Goal: Task Accomplishment & Management: Use online tool/utility

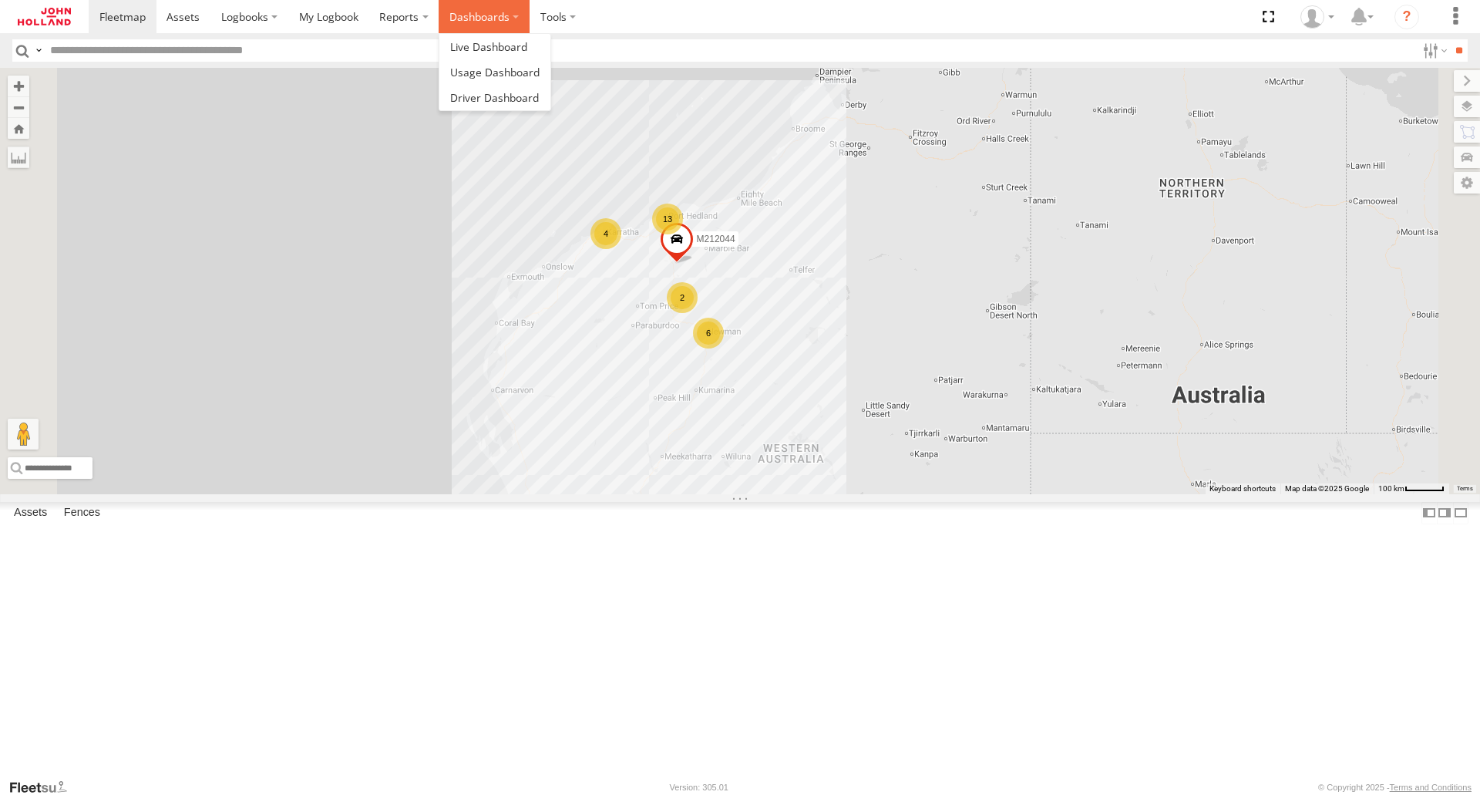
click at [482, 18] on label "Dashboards" at bounding box center [483, 16] width 91 height 33
click at [475, 101] on span at bounding box center [494, 97] width 89 height 15
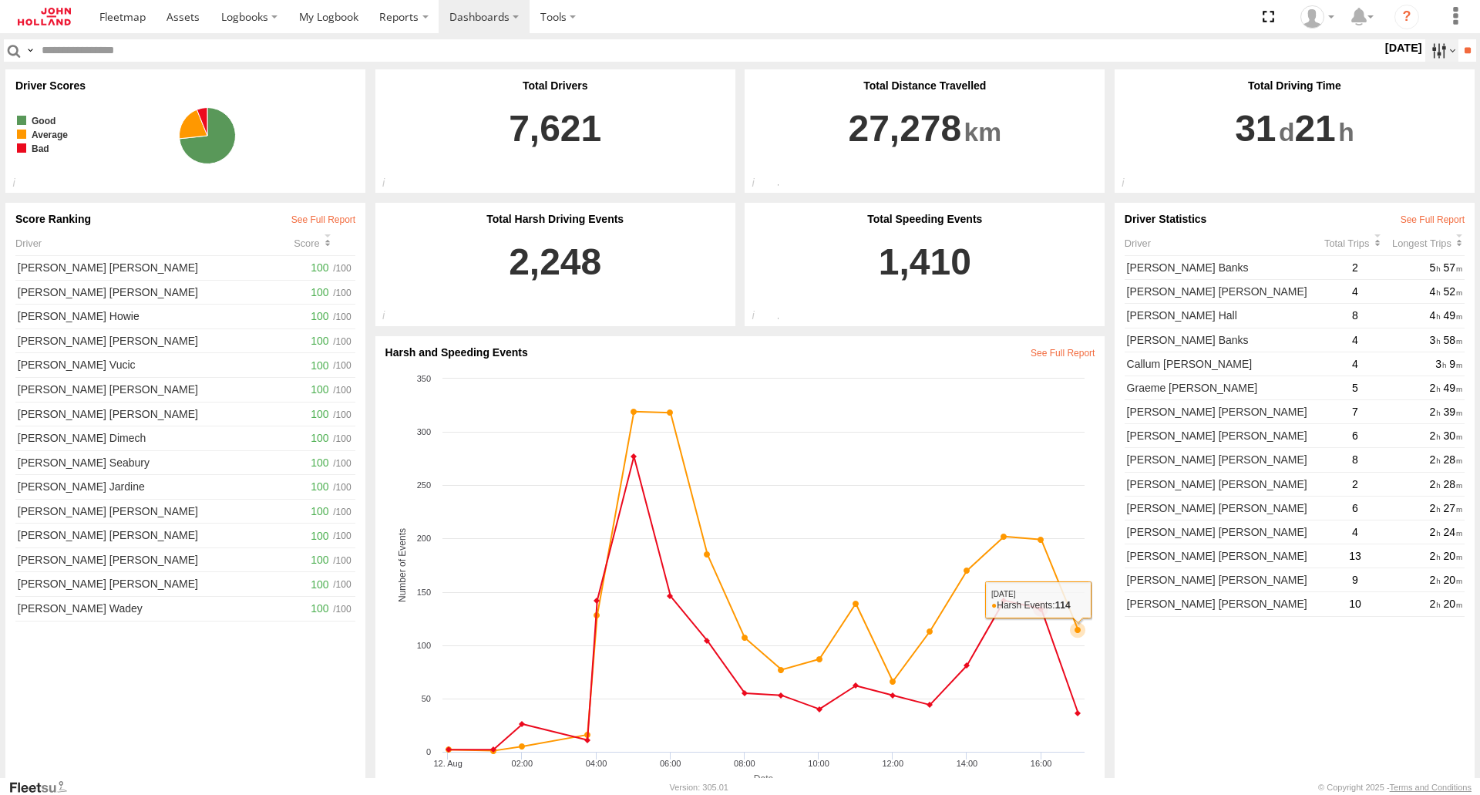
click at [1426, 52] on label at bounding box center [1441, 50] width 33 height 22
click at [0, 0] on label at bounding box center [0, 0] width 0 height 0
click at [1463, 45] on input "**" at bounding box center [1467, 50] width 18 height 22
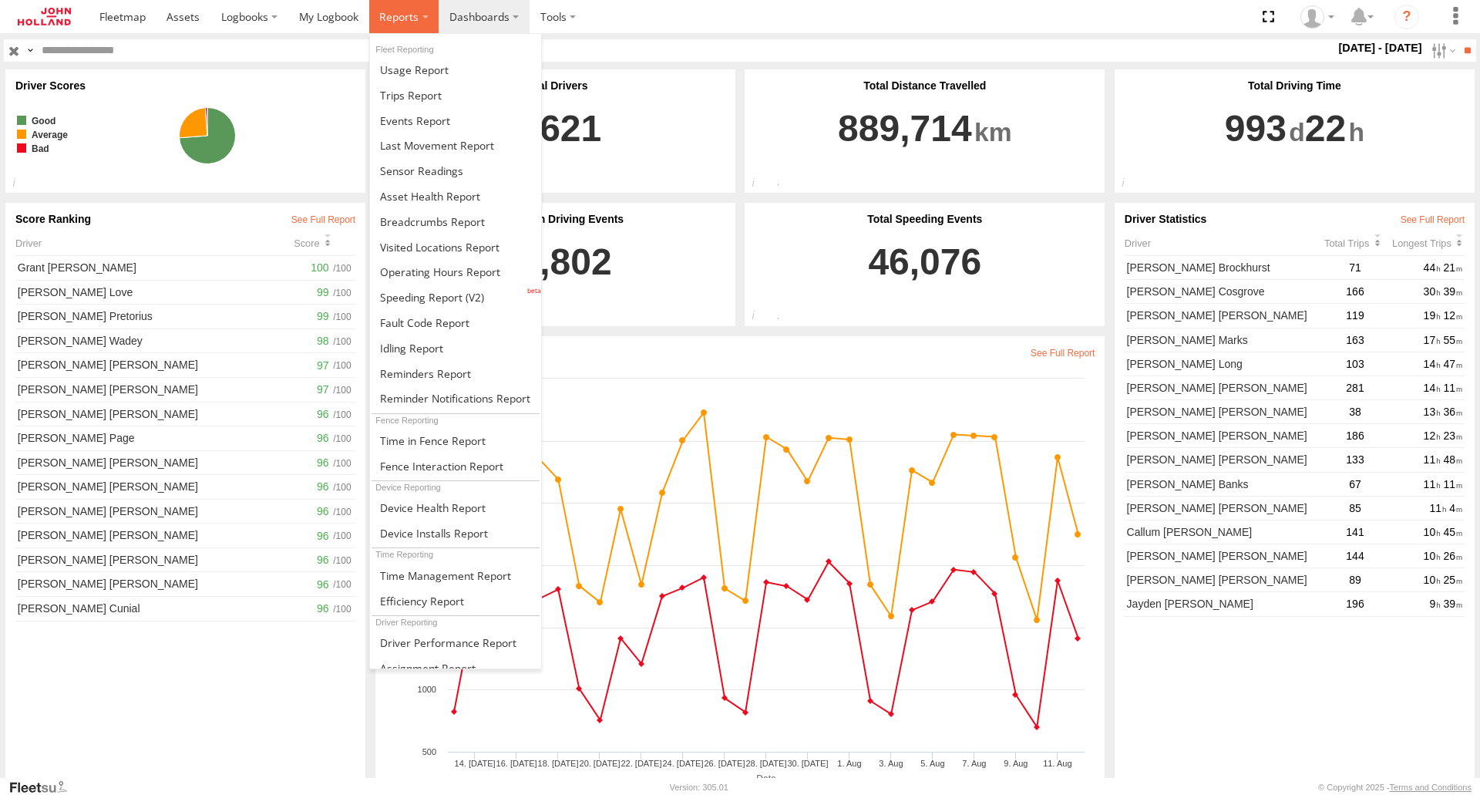
click at [414, 22] on span at bounding box center [398, 16] width 39 height 15
click at [438, 302] on span at bounding box center [432, 297] width 104 height 15
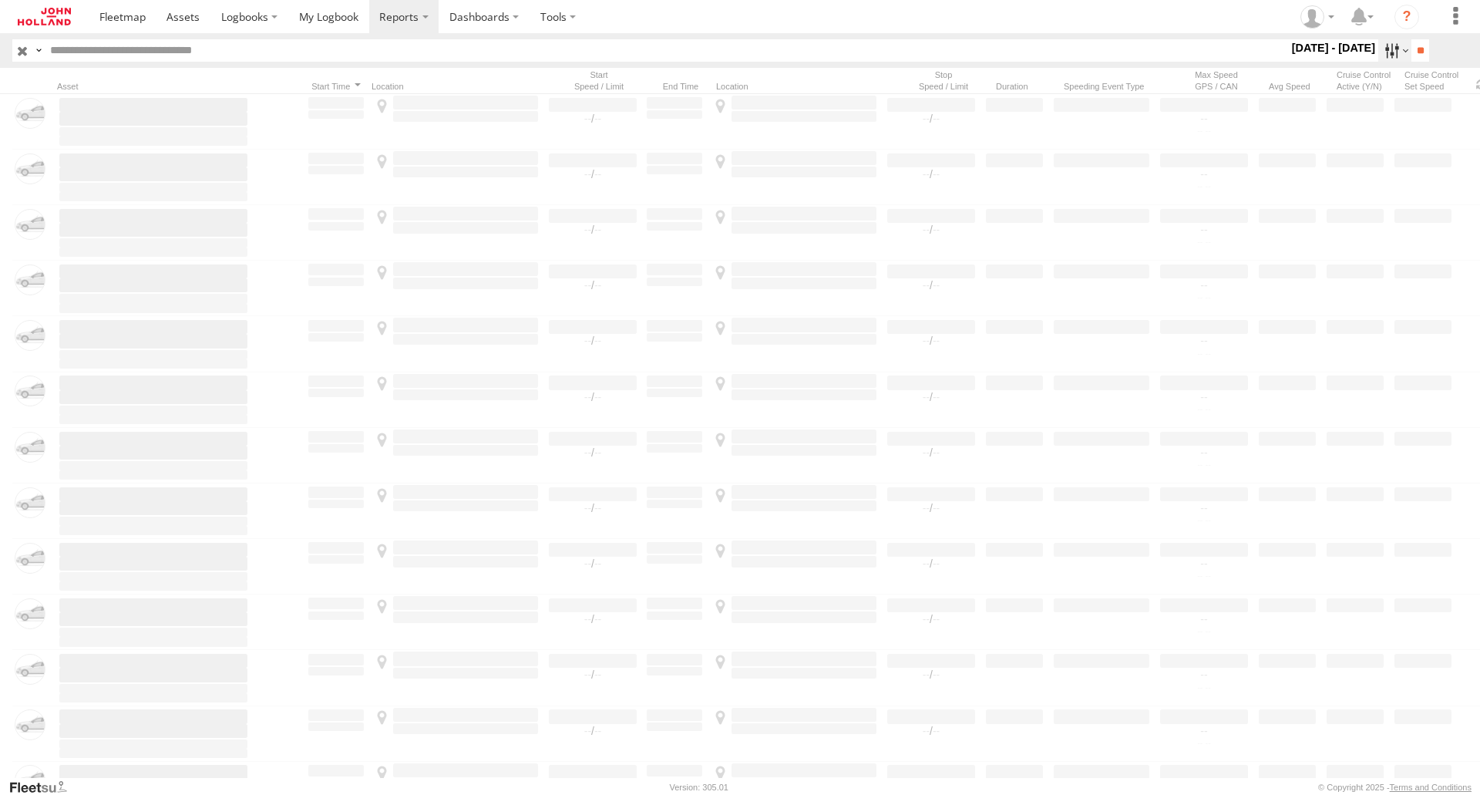
click at [1383, 52] on label at bounding box center [1394, 50] width 33 height 22
click at [0, 0] on label at bounding box center [0, 0] width 0 height 0
click at [1411, 60] on input "**" at bounding box center [1420, 50] width 18 height 22
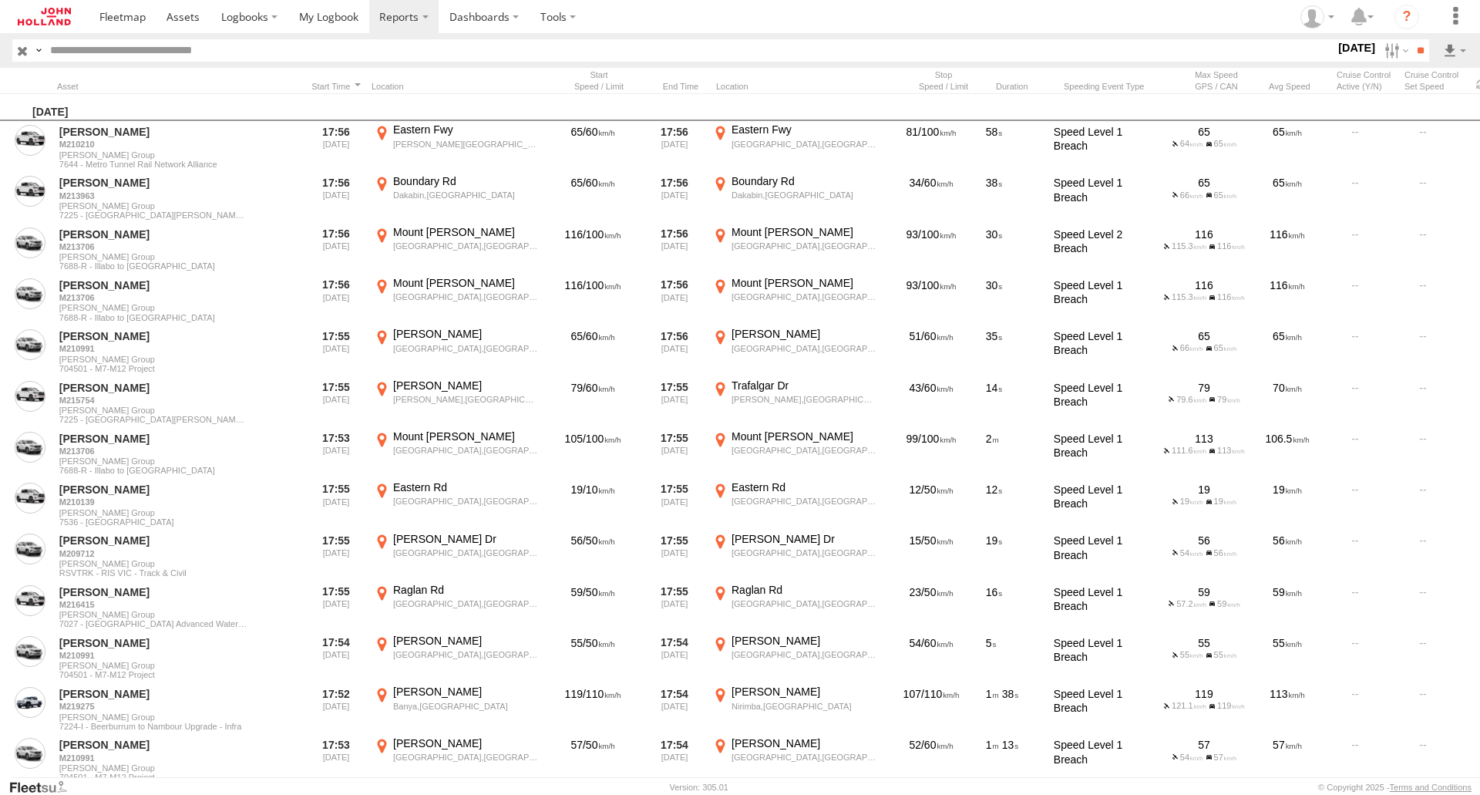
click at [1104, 81] on div "Speeding Event Type" at bounding box center [1113, 86] width 100 height 11
click at [1382, 49] on label at bounding box center [1394, 50] width 33 height 22
click at [0, 0] on span "Speed Level 3 Breach" at bounding box center [0, 0] width 0 height 0
click at [0, 0] on span "Speed Level 2 Breach" at bounding box center [0, 0] width 0 height 0
click at [1411, 48] on input "**" at bounding box center [1420, 50] width 18 height 22
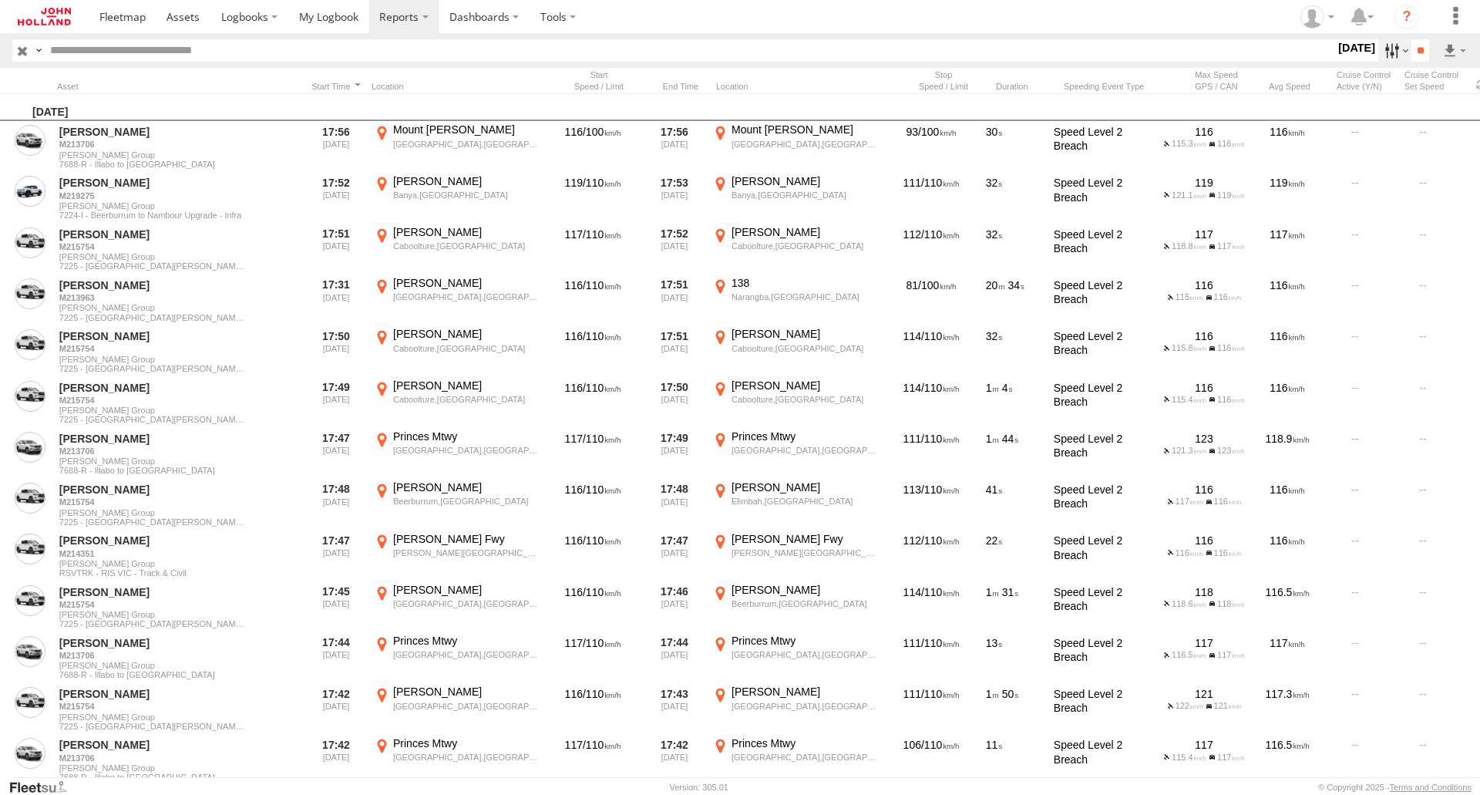
click at [1381, 48] on label at bounding box center [1394, 50] width 33 height 22
click at [0, 0] on span "Speed Level 3 Breach" at bounding box center [0, 0] width 0 height 0
click at [0, 0] on span "Speed Level 2 Breach" at bounding box center [0, 0] width 0 height 0
click at [0, 0] on span "Speeding over 115kmph" at bounding box center [0, 0] width 0 height 0
click at [1411, 45] on input "**" at bounding box center [1420, 50] width 18 height 22
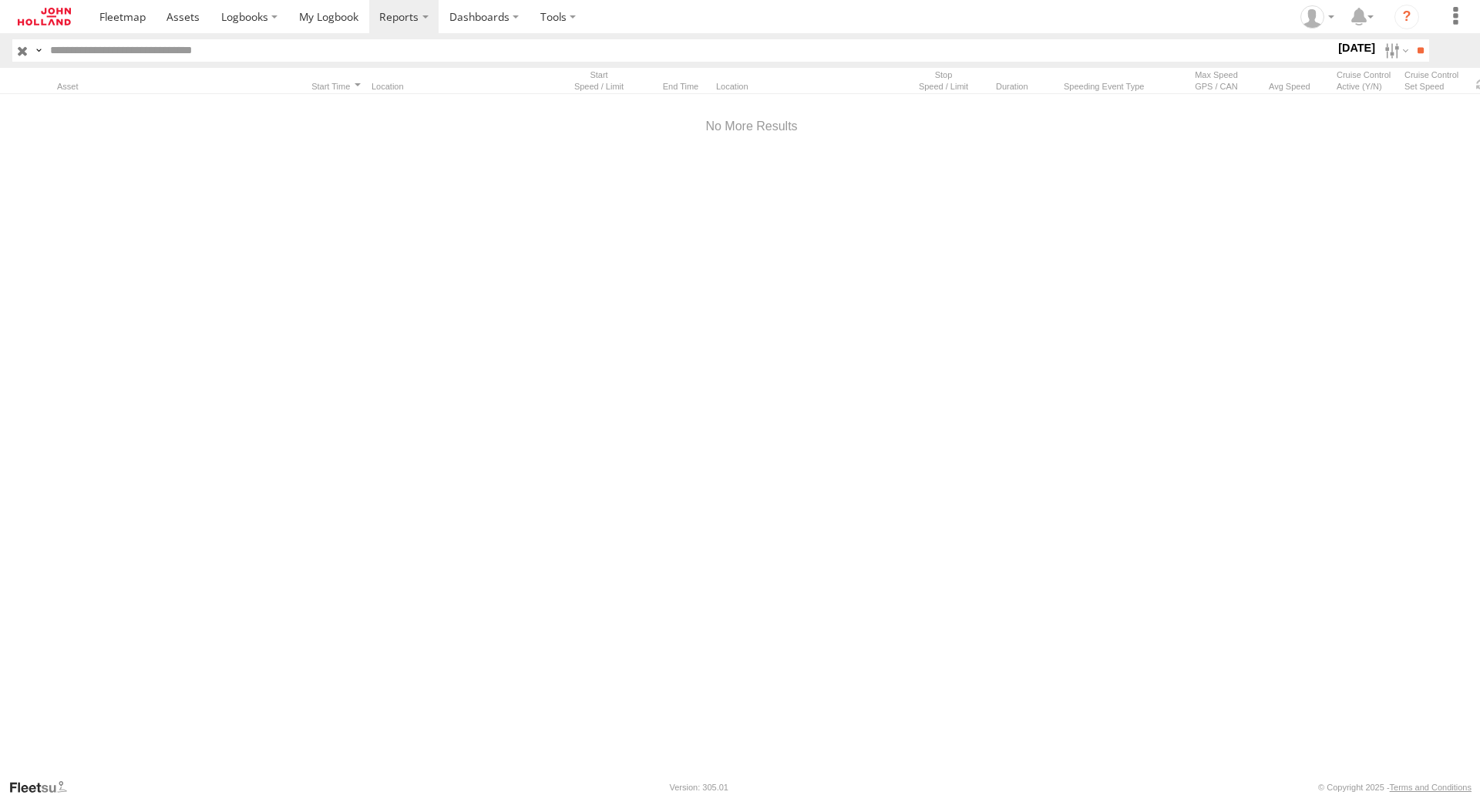
click at [1340, 52] on label "[DATE]" at bounding box center [1356, 47] width 43 height 17
click at [0, 0] on label at bounding box center [0, 0] width 0 height 0
click at [1413, 49] on input "**" at bounding box center [1420, 50] width 18 height 22
click at [0, 0] on label "Close" at bounding box center [0, 0] width 0 height 0
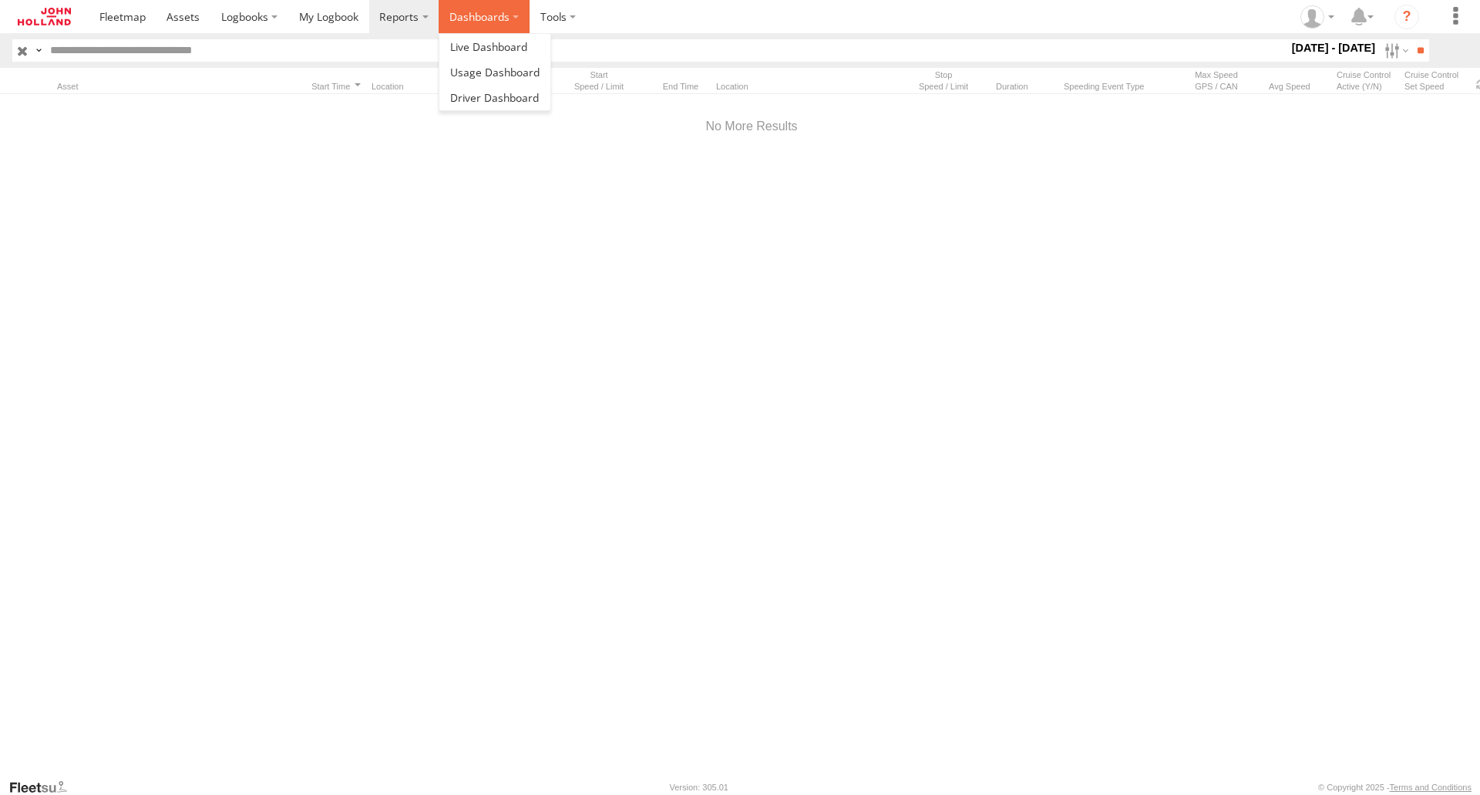
click at [472, 20] on label "Dashboards" at bounding box center [483, 16] width 91 height 33
click at [476, 95] on span at bounding box center [494, 97] width 89 height 15
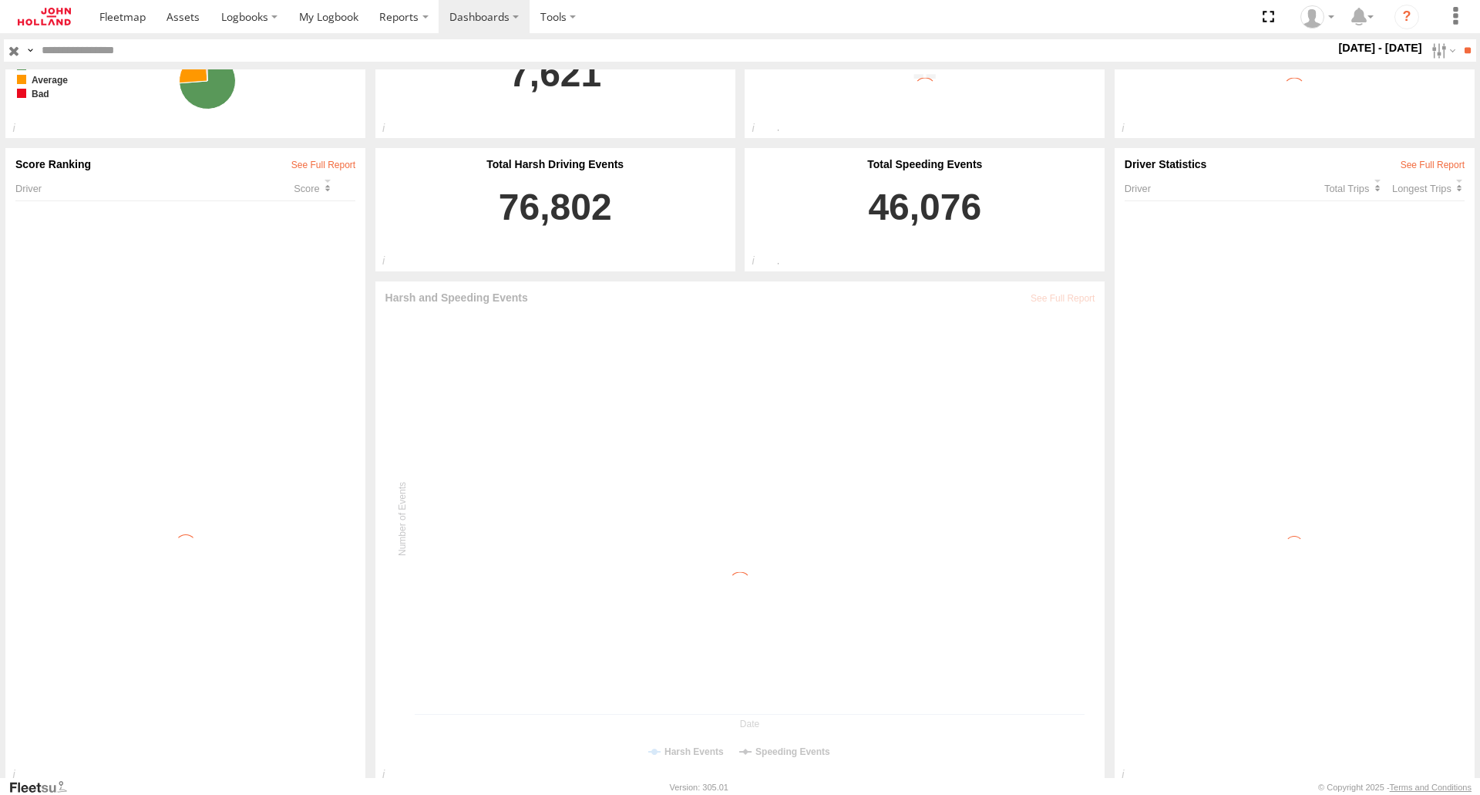
scroll to position [71, 0]
